Goal: Information Seeking & Learning: Learn about a topic

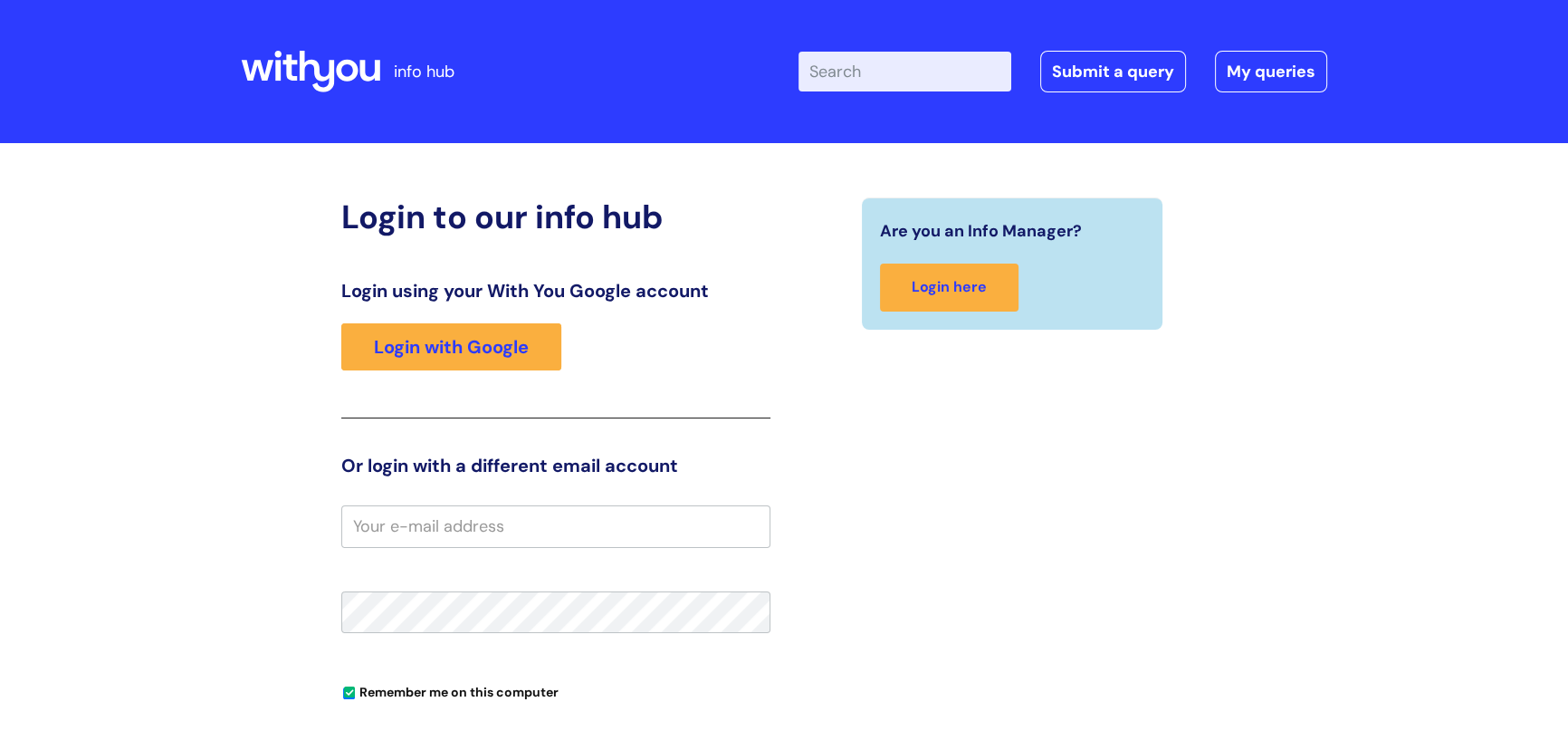
click at [476, 534] on input "email" at bounding box center [556, 526] width 430 height 41
click at [504, 536] on input "email" at bounding box center [556, 526] width 430 height 41
paste input "[PERSON_NAME][EMAIL_ADDRESS][DOMAIN_NAME]"
type input "[PERSON_NAME][EMAIL_ADDRESS][DOMAIN_NAME]"
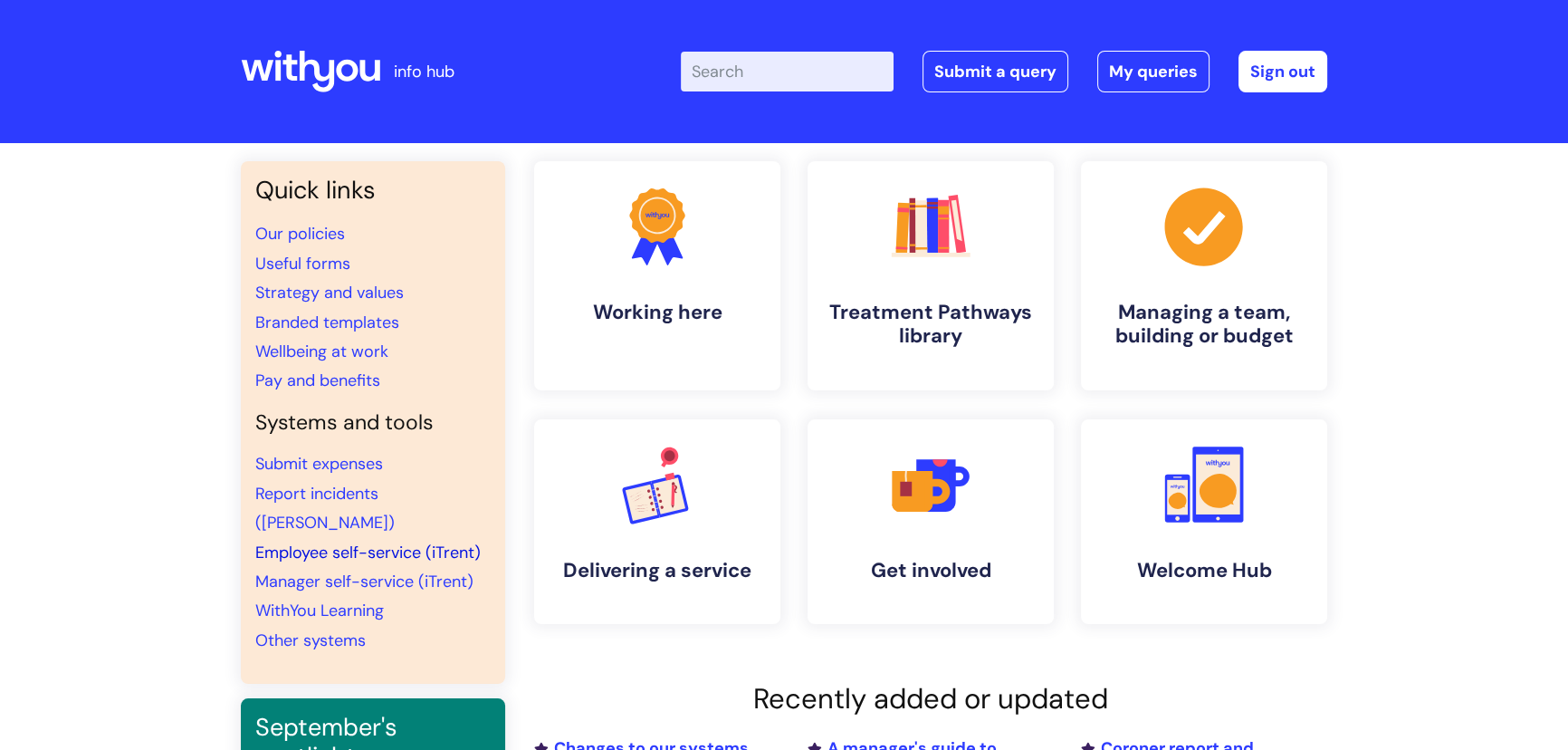
click at [369, 541] on link "Employee self-service (iTrent)" at bounding box center [368, 551] width 225 height 22
click at [829, 88] on input "Enter your search term here..." at bounding box center [787, 71] width 213 height 39
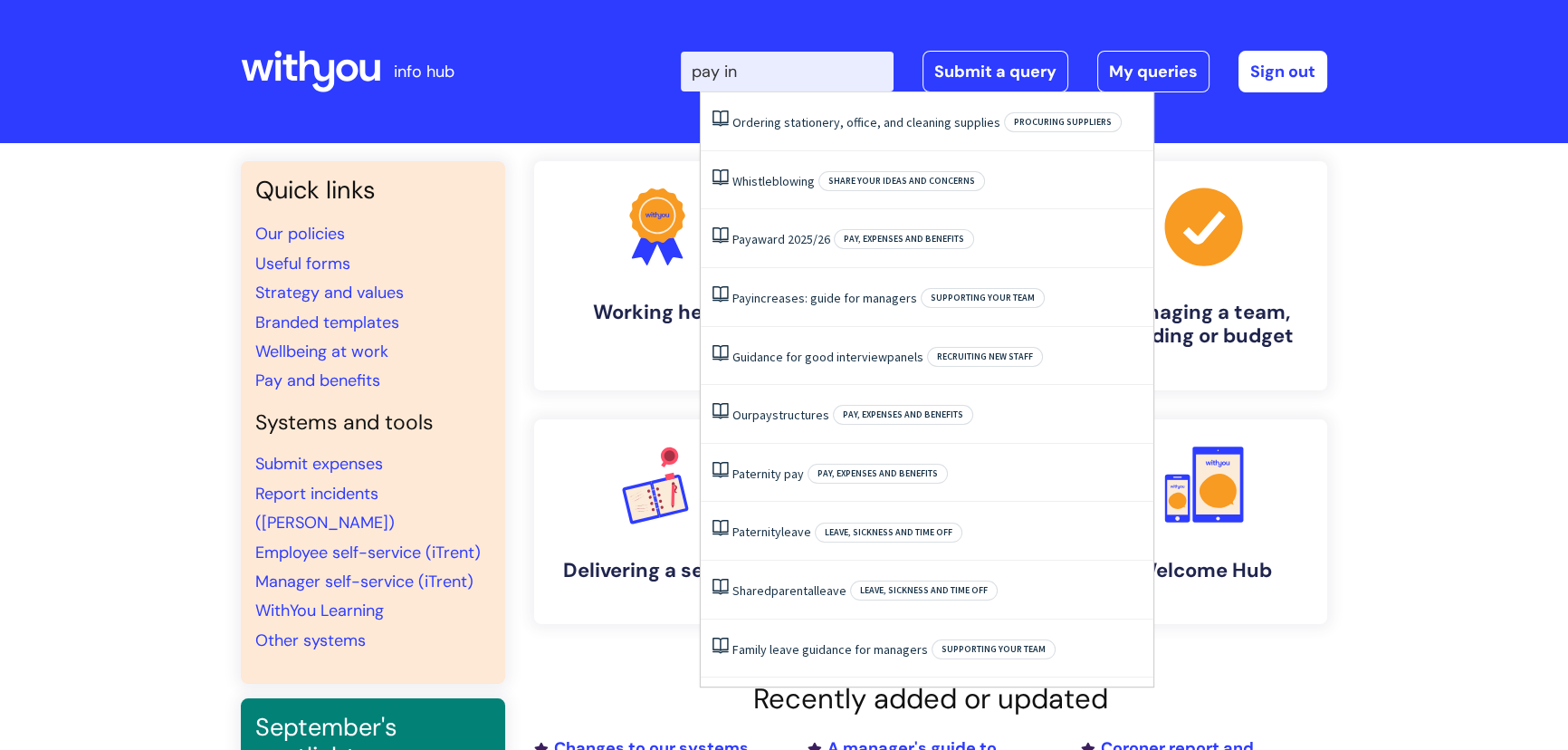
type input "pay inc"
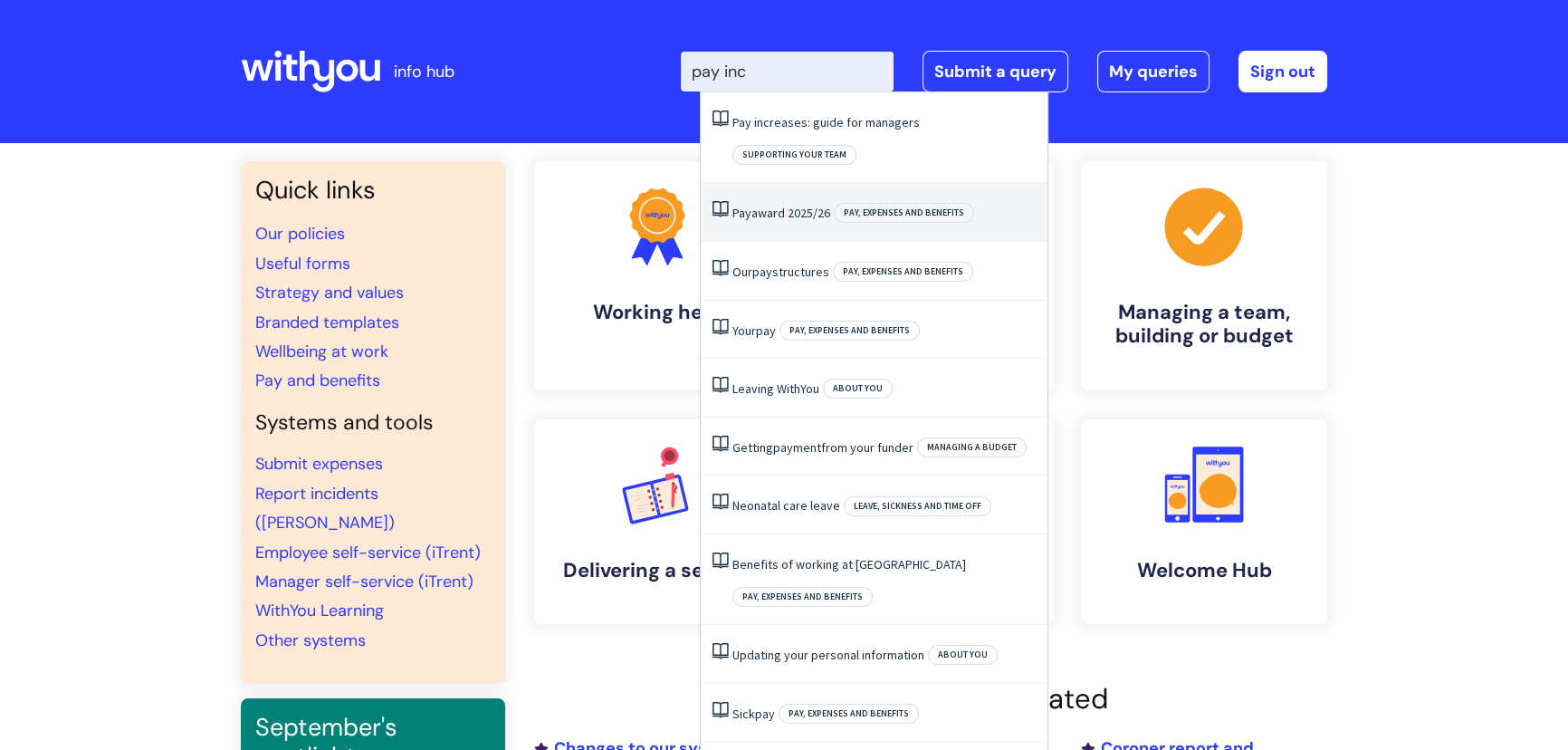
click at [802, 204] on link "Pay award 2025/26" at bounding box center [781, 212] width 98 height 16
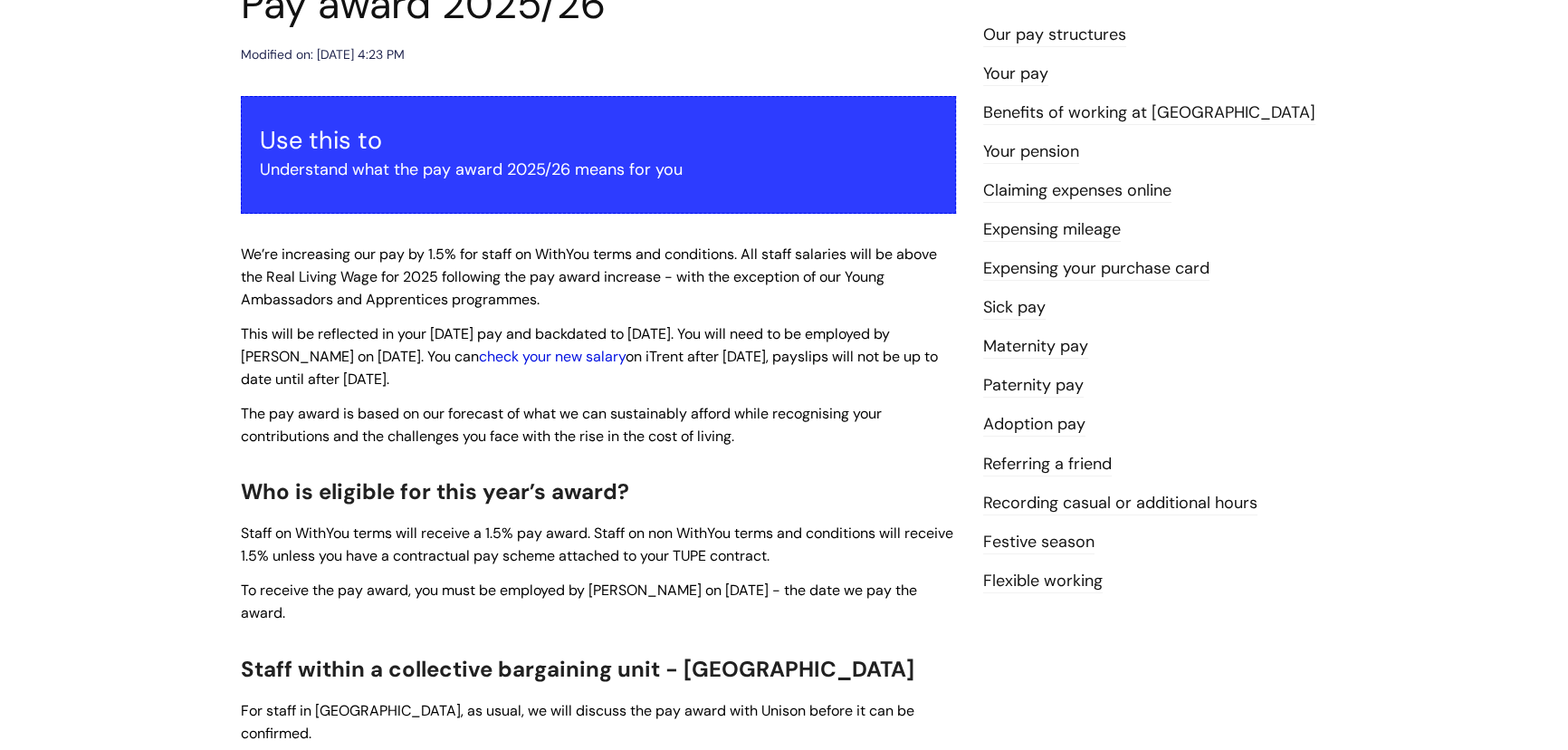
scroll to position [329, 0]
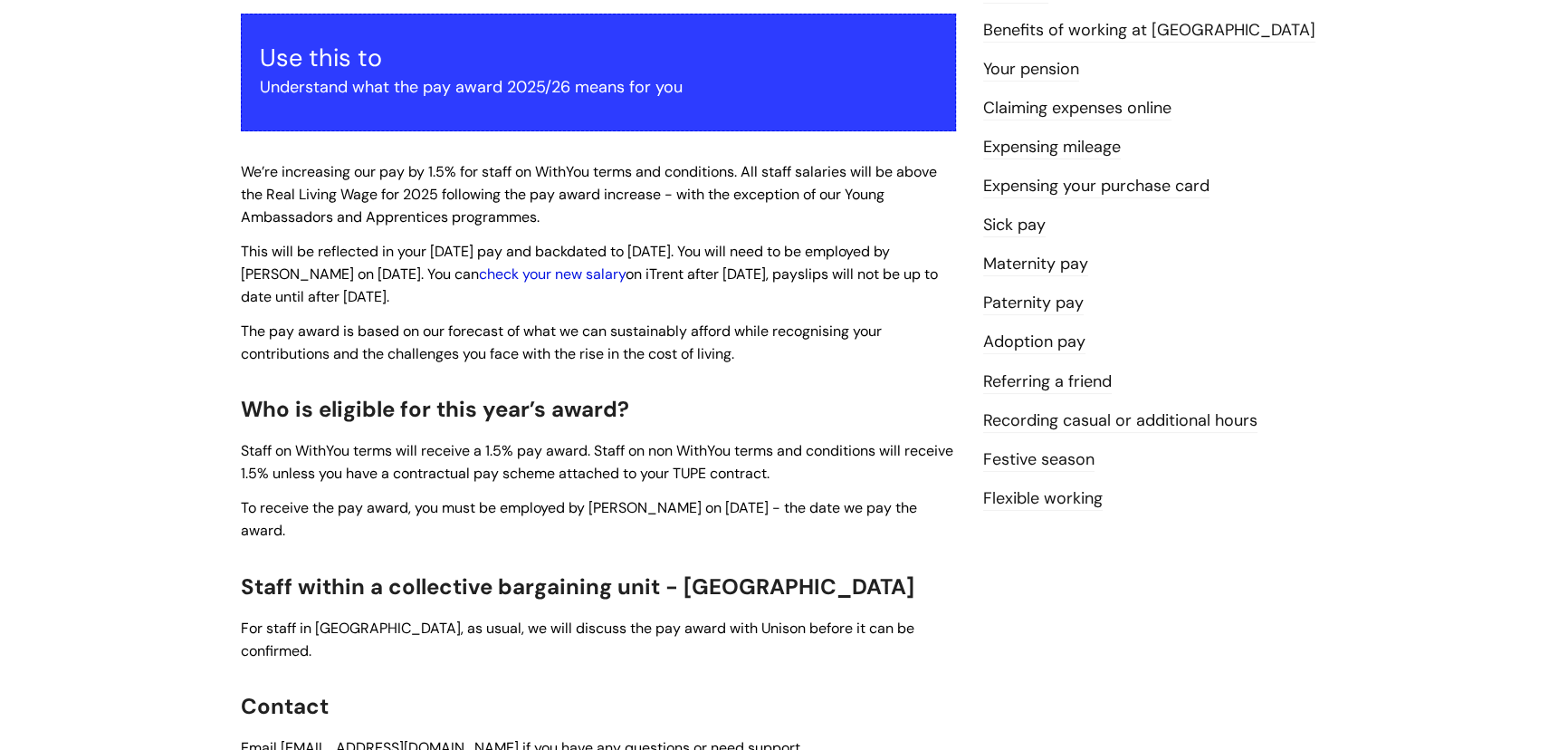
click at [563, 271] on link "check your new salary" at bounding box center [552, 274] width 146 height 19
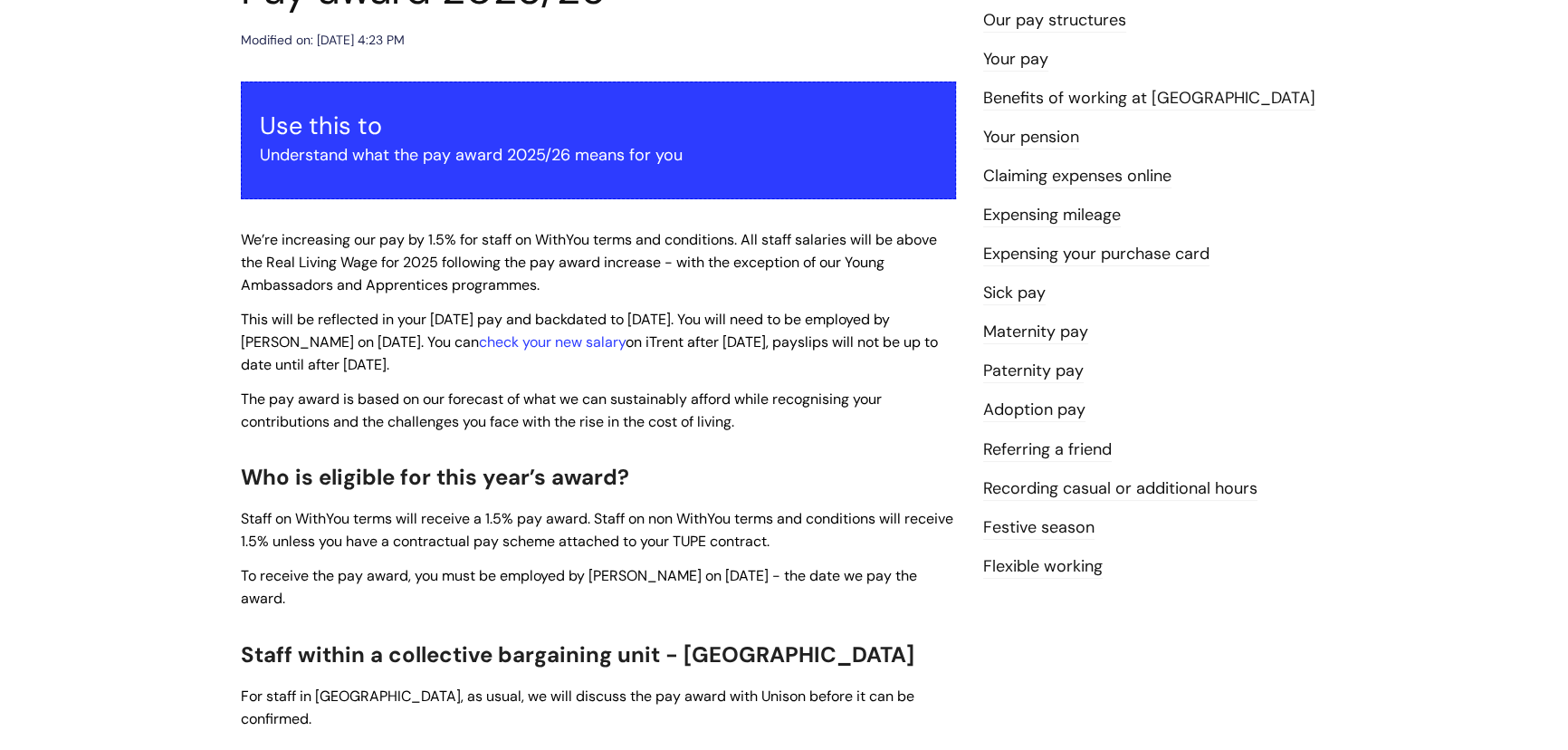
scroll to position [247, 0]
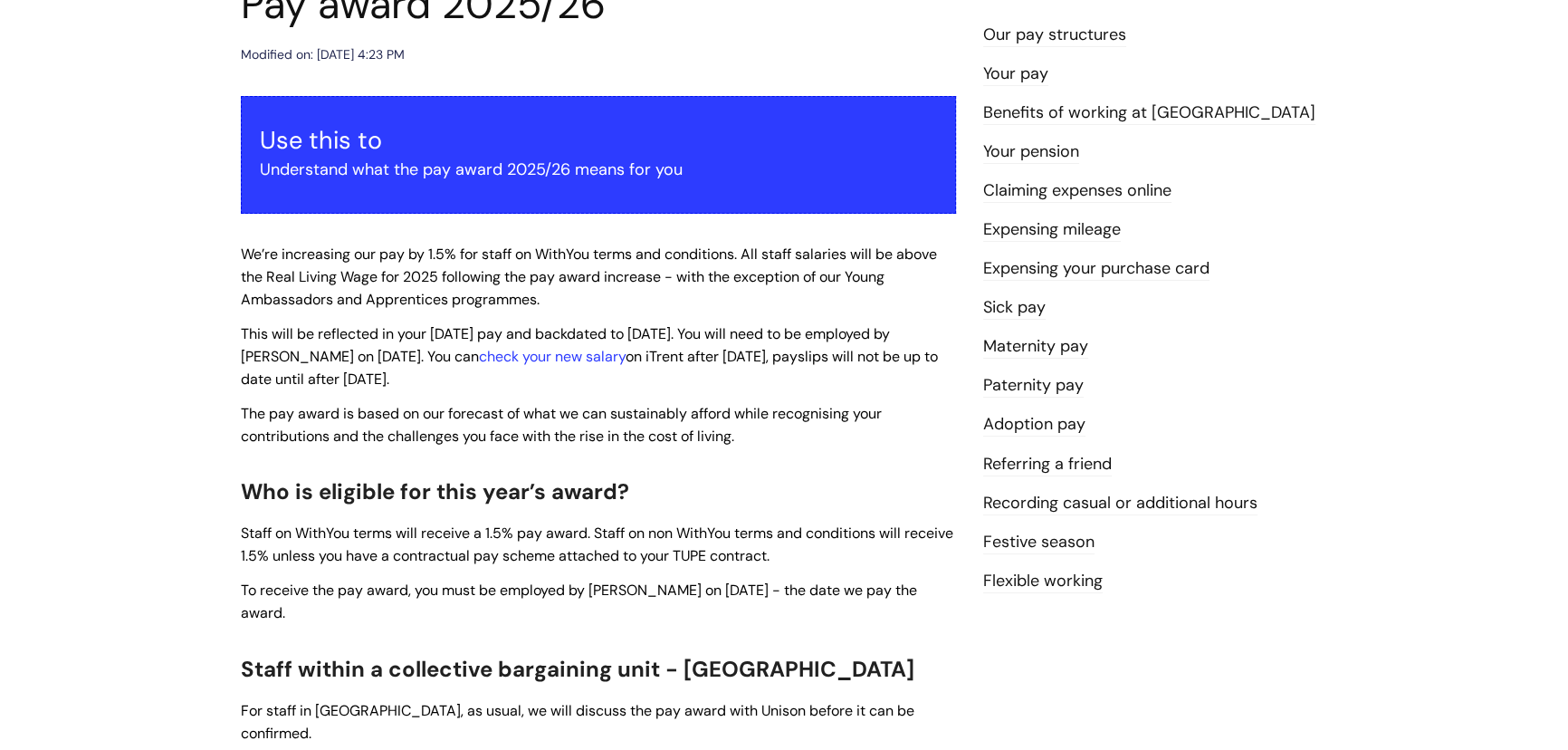
click at [1018, 26] on link "Our pay structures" at bounding box center [1055, 35] width 143 height 23
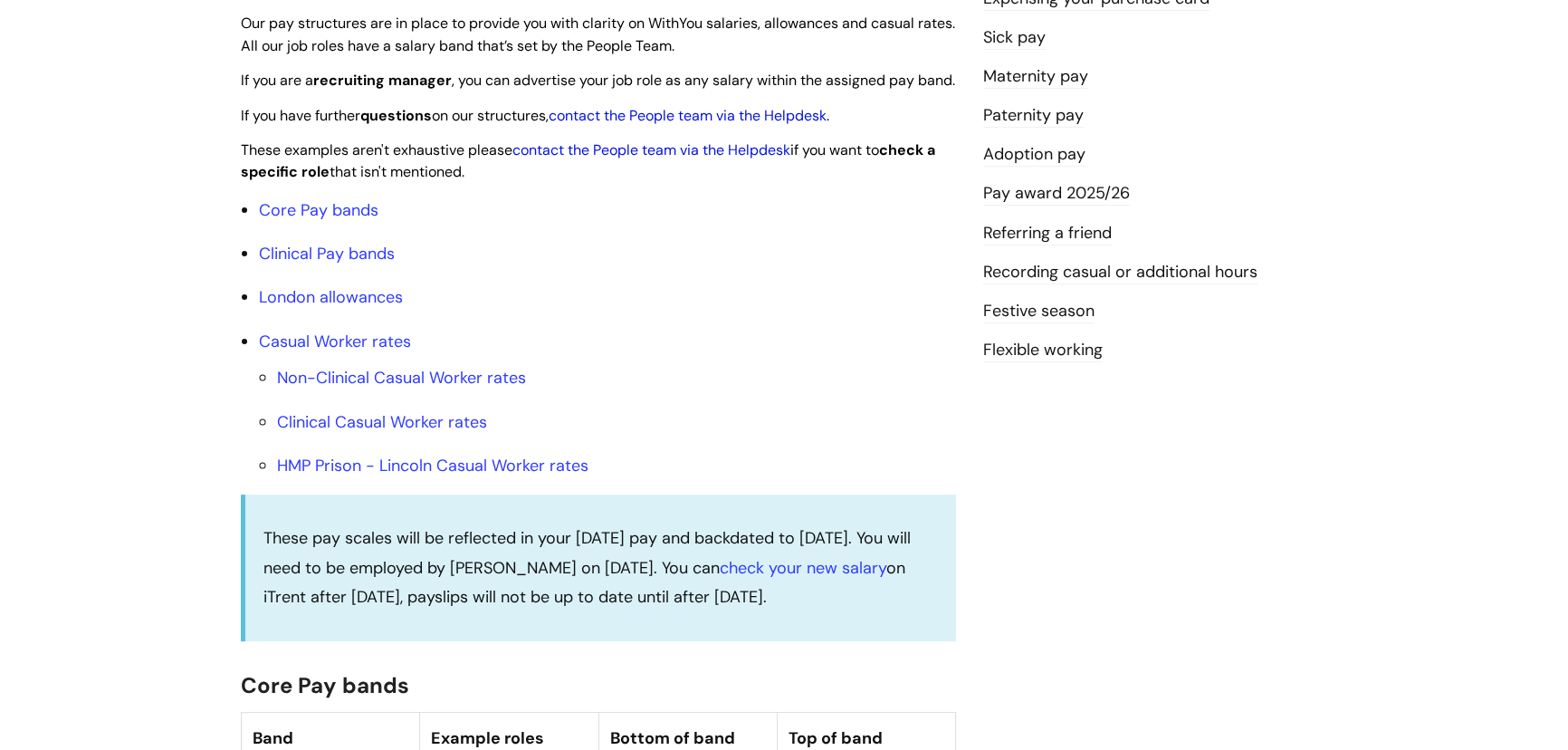
scroll to position [493, 0]
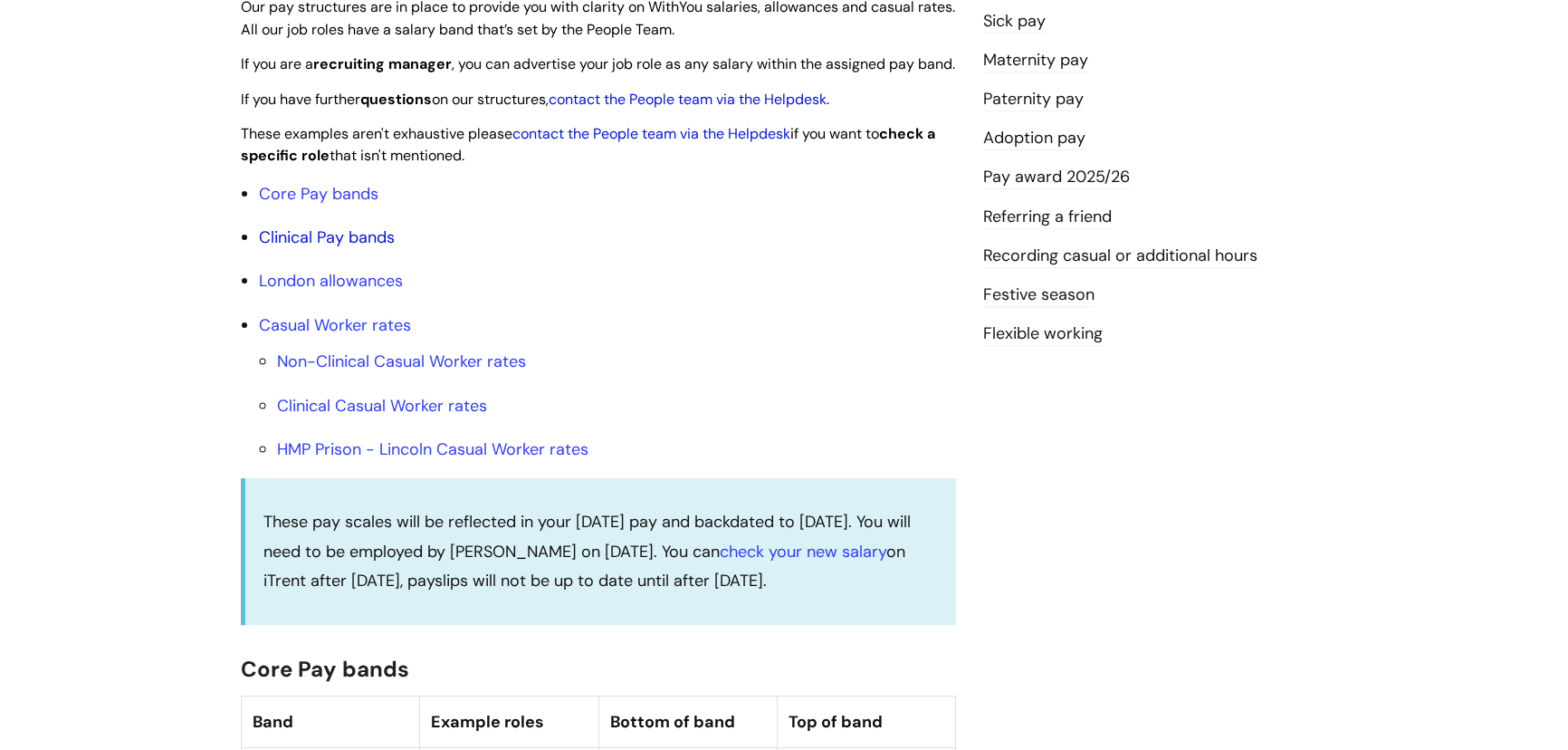
click at [354, 248] on link "Clinical Pay bands" at bounding box center [326, 236] width 136 height 22
